Goal: Information Seeking & Learning: Learn about a topic

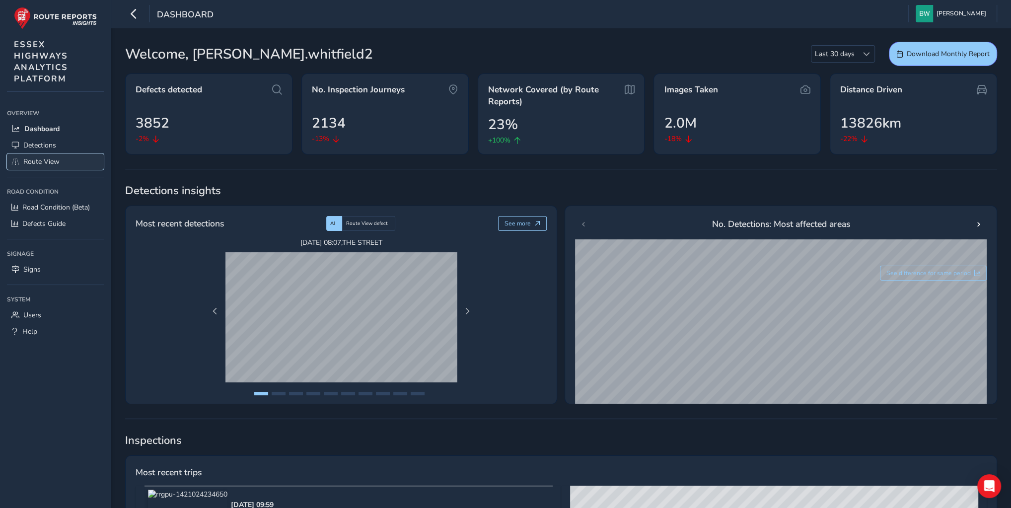
click at [44, 158] on span "Route View" at bounding box center [41, 161] width 36 height 9
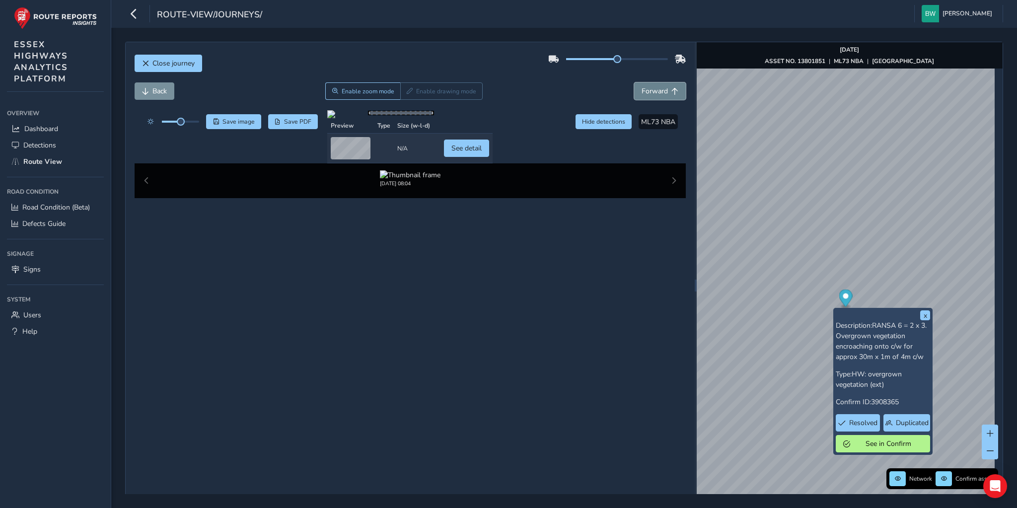
click at [659, 86] on span "Forward" at bounding box center [655, 90] width 26 height 9
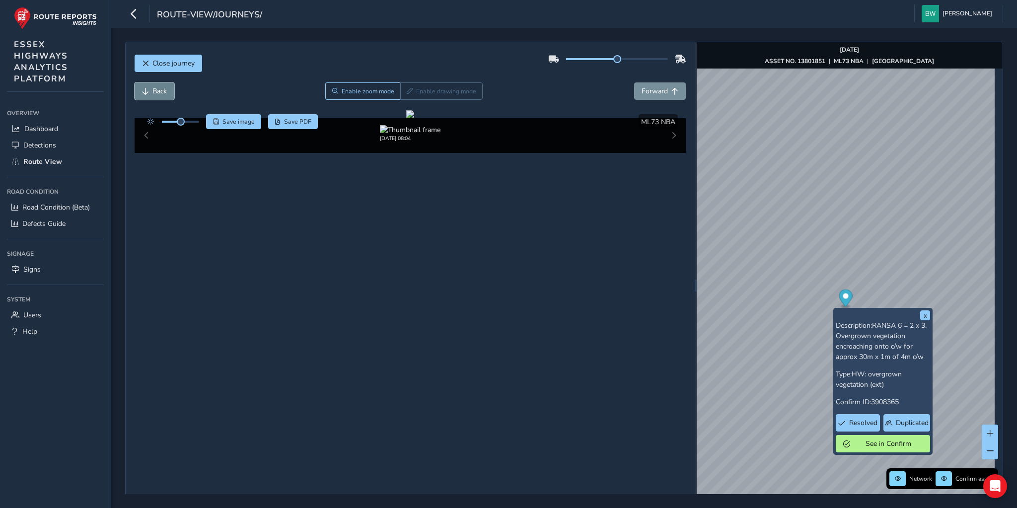
click at [148, 91] on button "Back" at bounding box center [155, 90] width 40 height 17
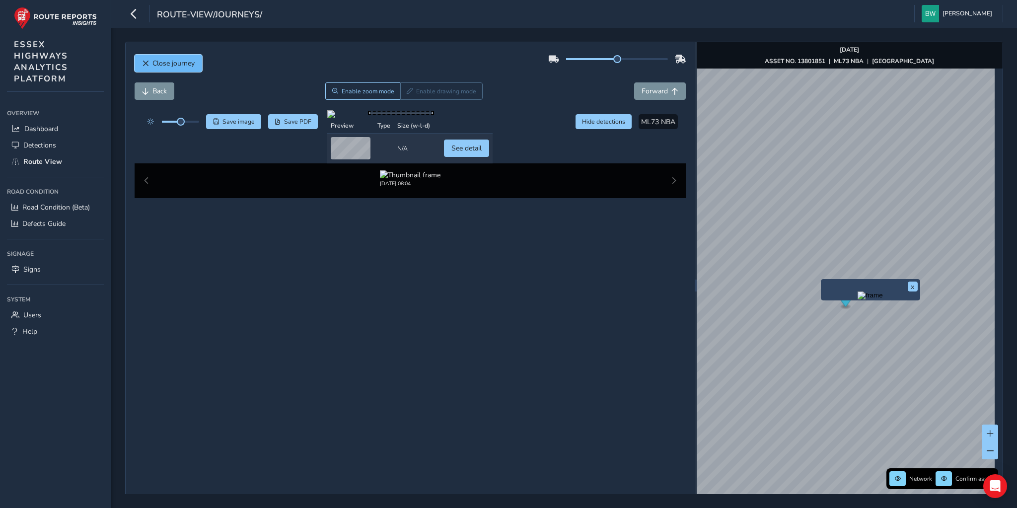
click at [164, 59] on span "Close journey" at bounding box center [173, 63] width 42 height 9
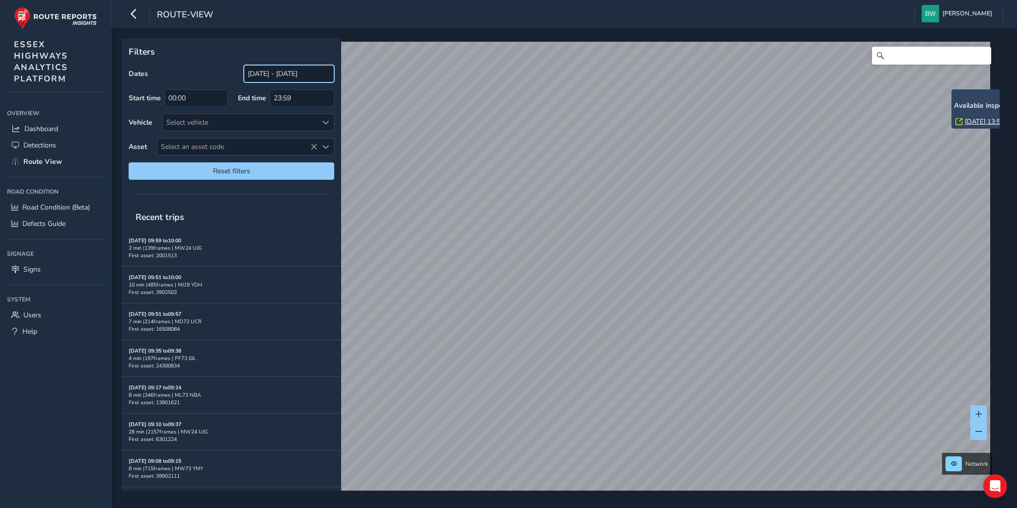
click at [271, 72] on input "[DATE] - [DATE]" at bounding box center [289, 73] width 90 height 17
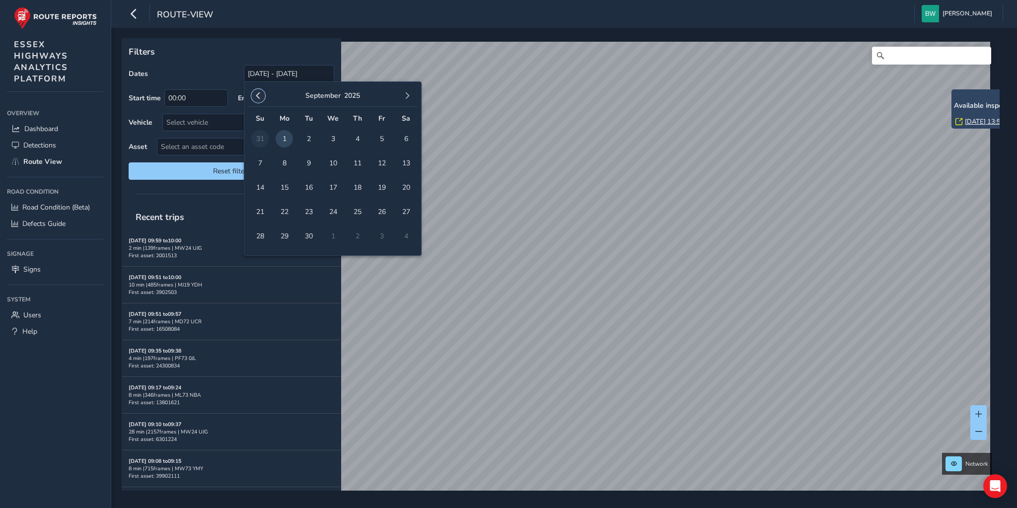
click at [257, 95] on span "button" at bounding box center [258, 95] width 7 height 7
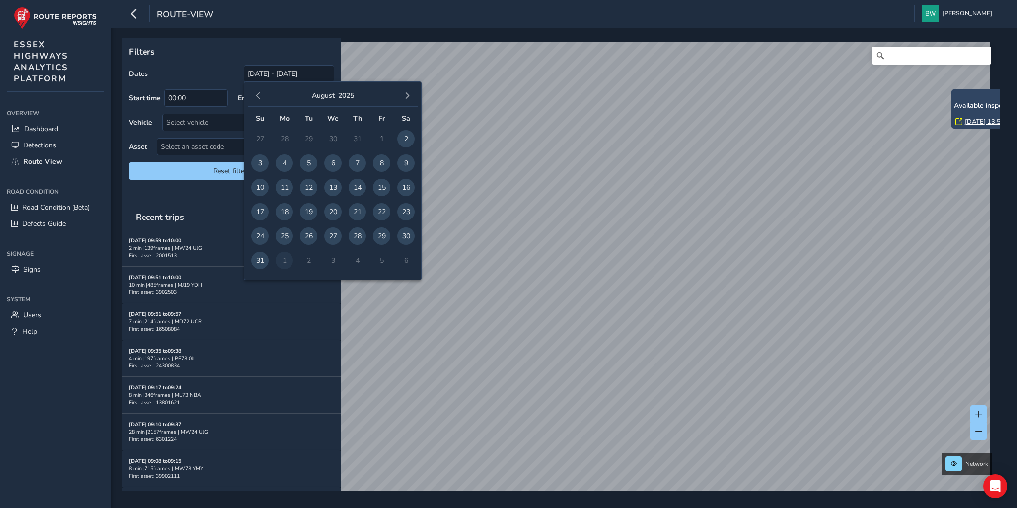
click at [257, 95] on span "button" at bounding box center [258, 95] width 7 height 7
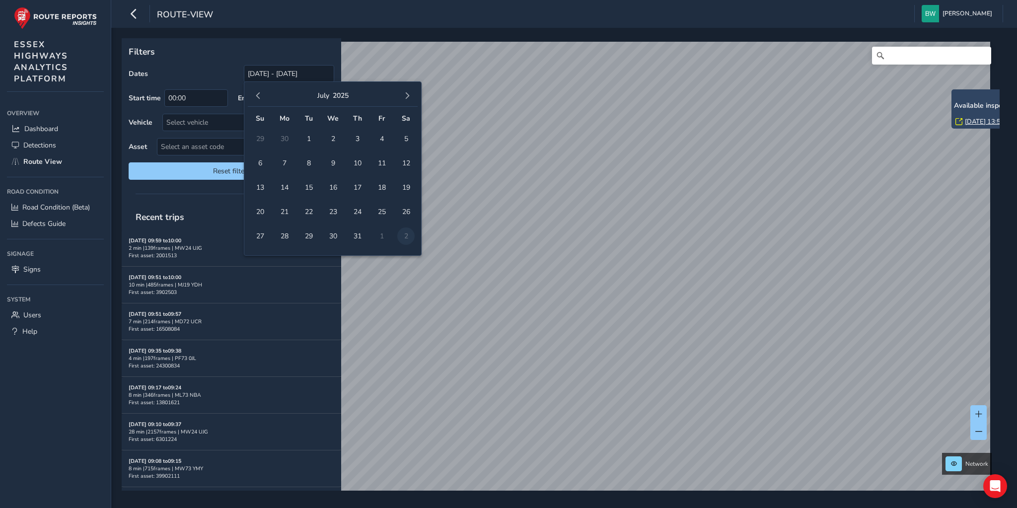
click at [257, 95] on span "button" at bounding box center [258, 95] width 7 height 7
click at [259, 136] on span "1" at bounding box center [259, 138] width 17 height 17
click at [406, 93] on span "button" at bounding box center [407, 95] width 7 height 7
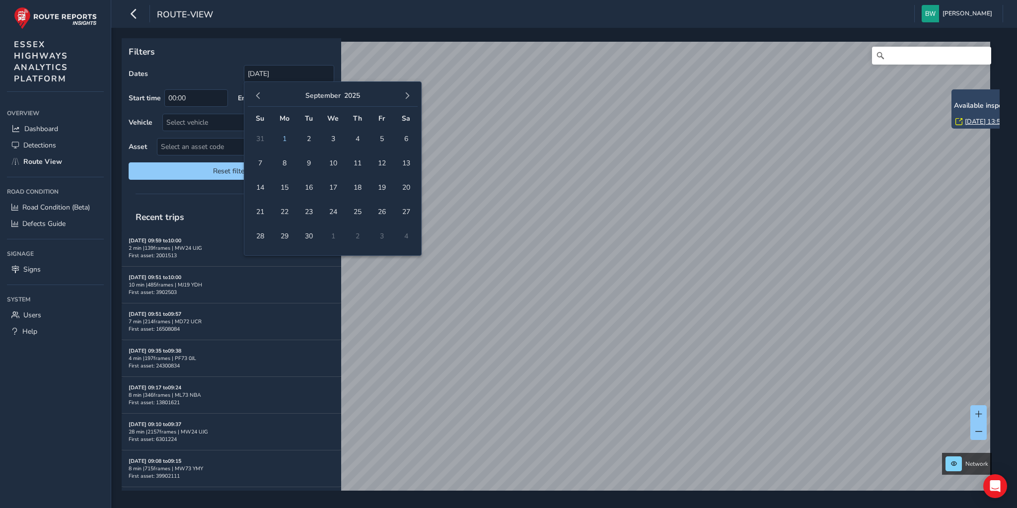
click at [406, 93] on span "button" at bounding box center [407, 95] width 7 height 7
click at [260, 92] on span "button" at bounding box center [258, 95] width 7 height 7
click at [285, 139] on span "1" at bounding box center [284, 138] width 17 height 17
type input "01/06/2025 - 01/09/2025"
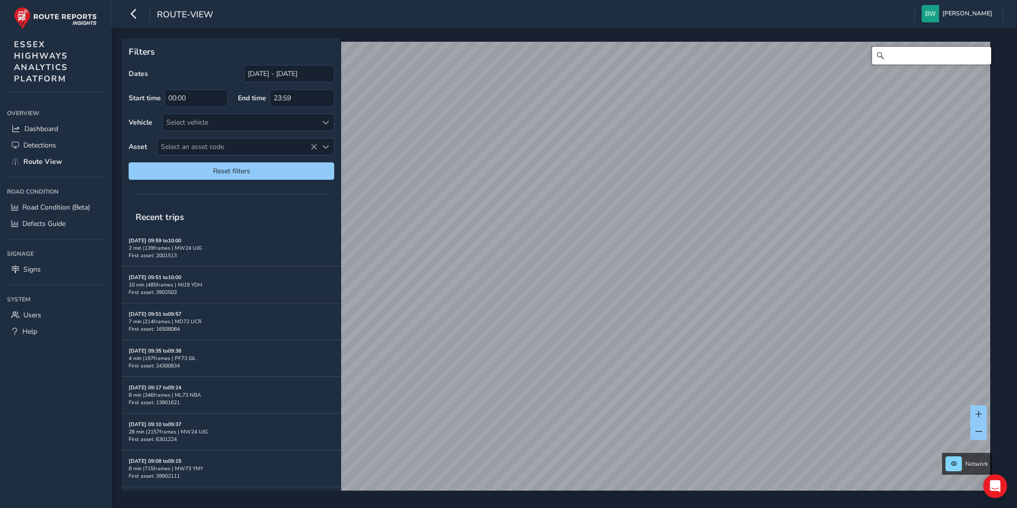
click at [934, 57] on input "Search" at bounding box center [931, 56] width 119 height 18
type input "Debden Road, Loughton, Debden Green, Epping Forest, Essex, England, IG10 2NY, U…"
click at [528, 242] on link "Fri, 20 Jun, 08:04" at bounding box center [535, 243] width 40 height 9
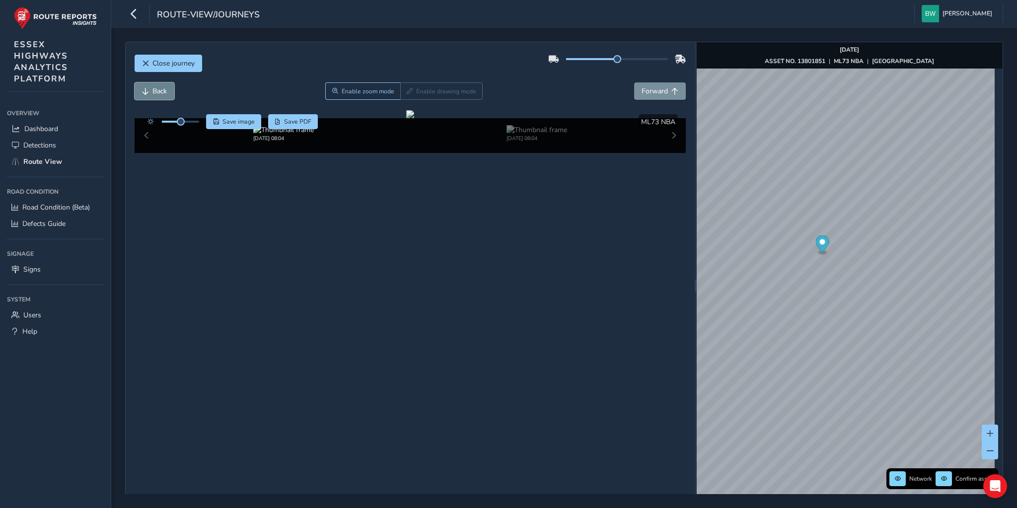
click at [146, 86] on button "Back" at bounding box center [155, 90] width 40 height 17
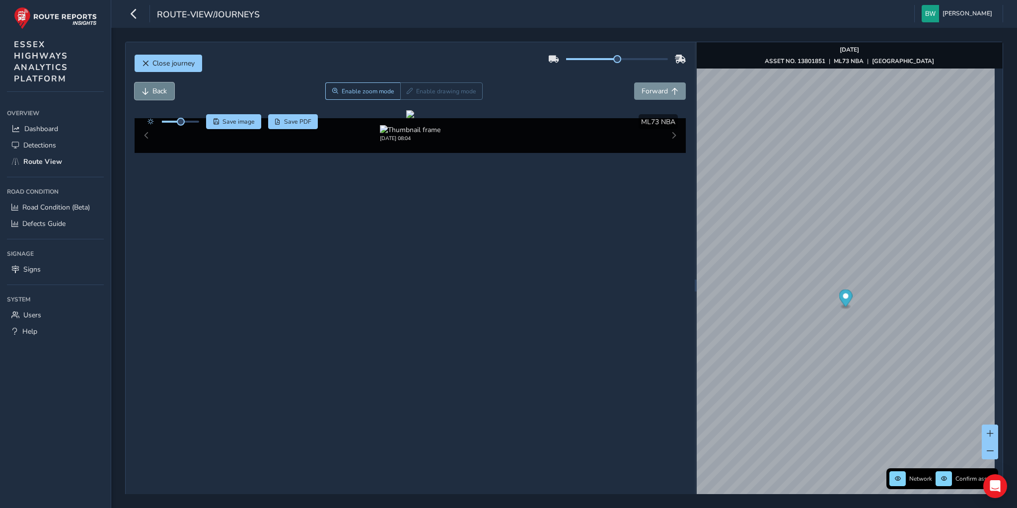
click at [146, 86] on button "Back" at bounding box center [155, 90] width 40 height 17
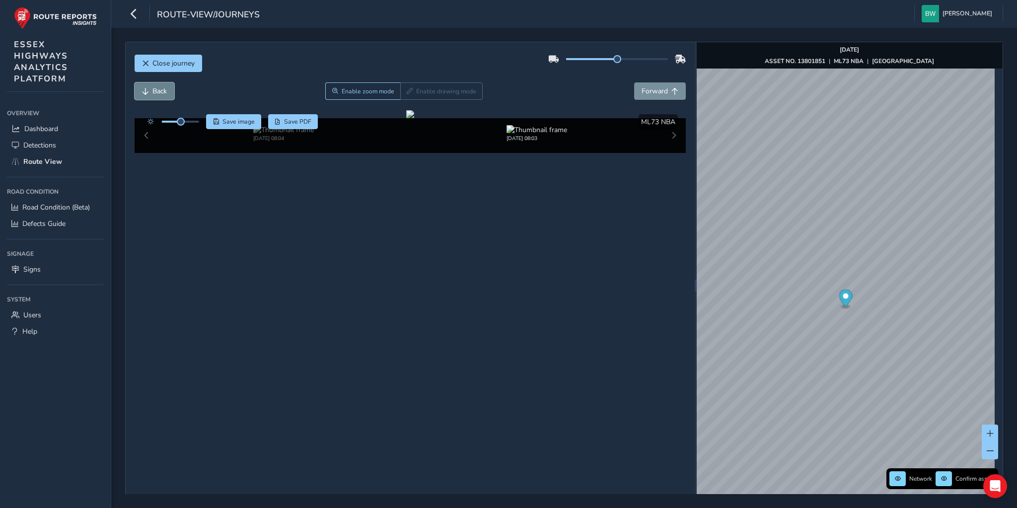
click at [146, 86] on button "Back" at bounding box center [155, 90] width 40 height 17
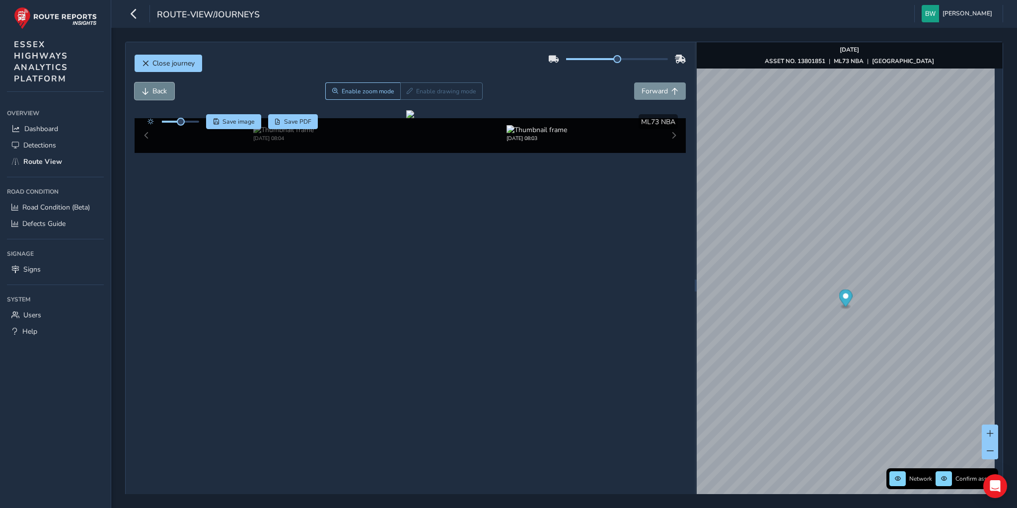
click at [146, 86] on button "Back" at bounding box center [155, 90] width 40 height 17
click at [654, 92] on span "Forward" at bounding box center [655, 90] width 26 height 9
